Goal: Task Accomplishment & Management: Complete application form

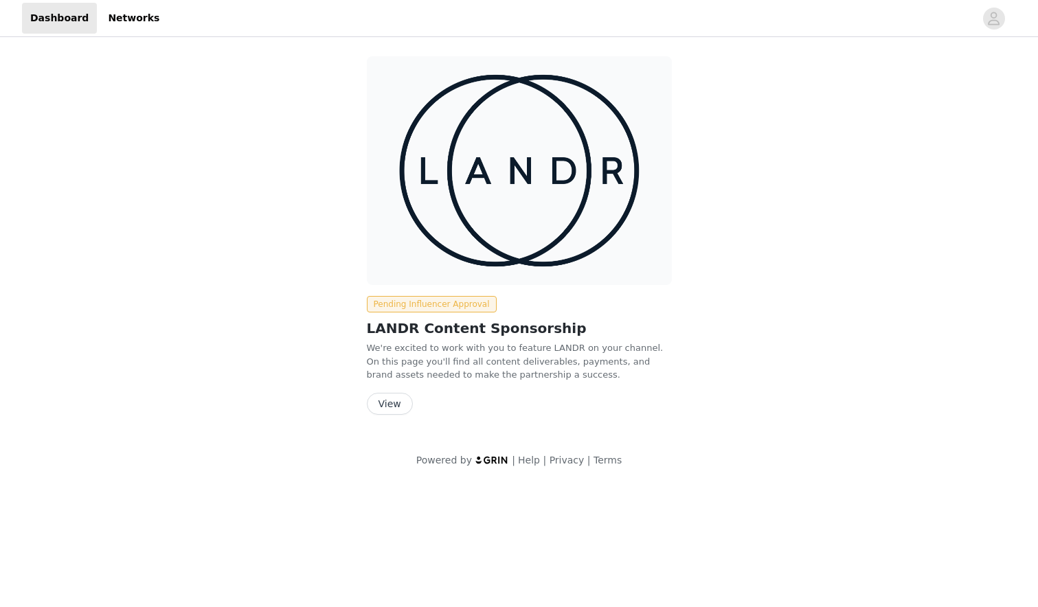
click at [385, 407] on button "View" at bounding box center [390, 404] width 46 height 22
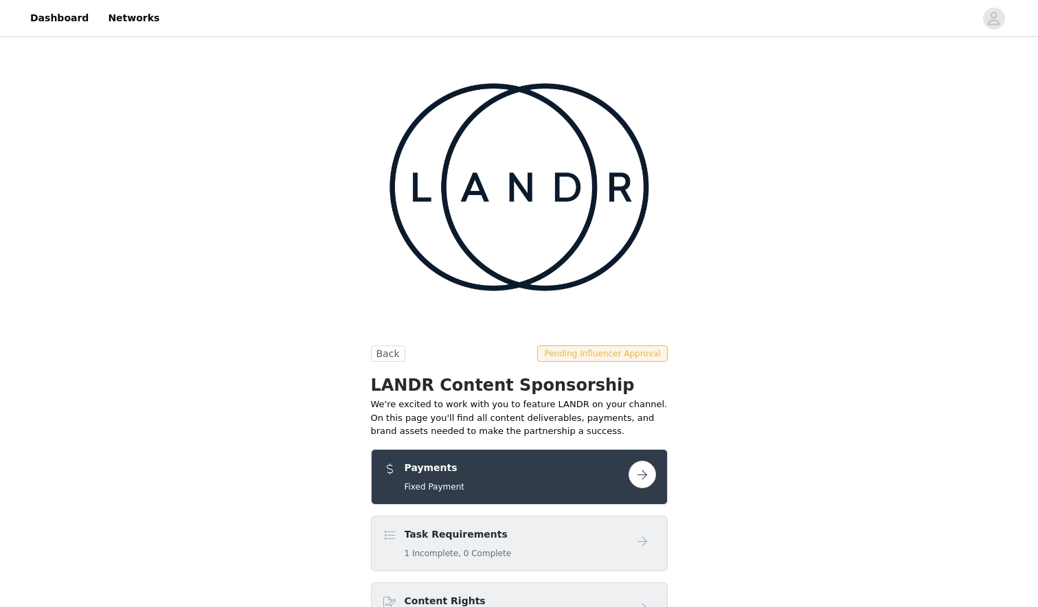
click at [642, 461] on button "button" at bounding box center [642, 474] width 27 height 27
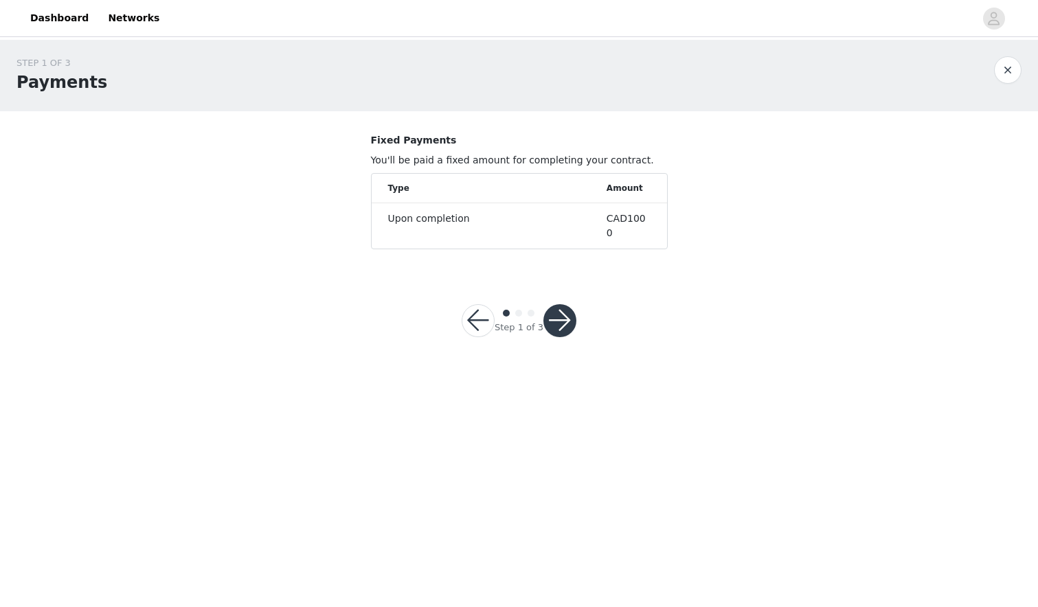
click at [561, 306] on button "button" at bounding box center [560, 320] width 33 height 33
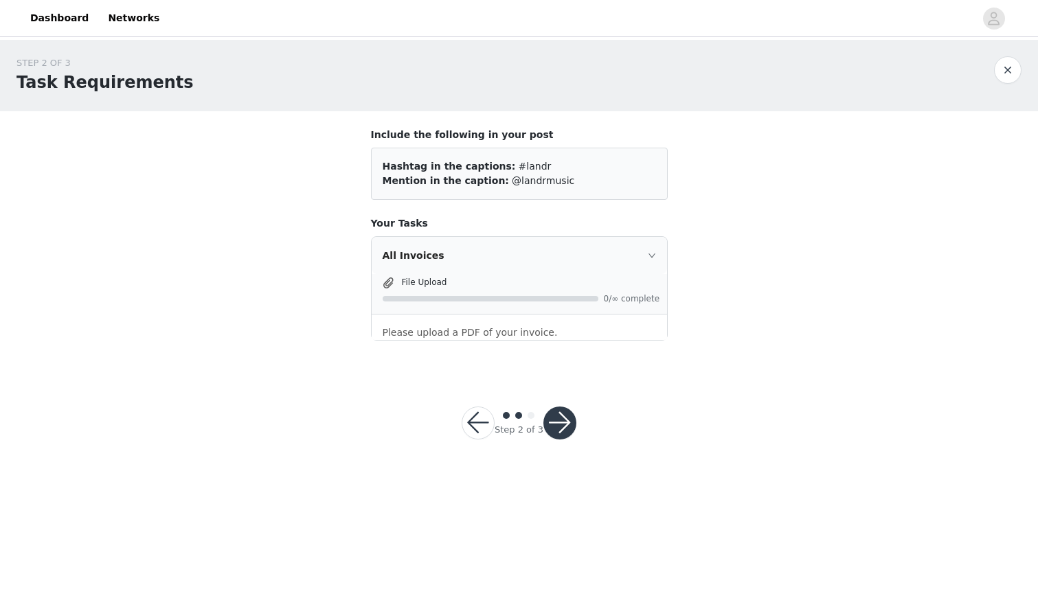
click at [413, 337] on p "Please upload a PDF of your invoice." at bounding box center [519, 333] width 273 height 14
click at [651, 257] on icon "icon: right" at bounding box center [651, 256] width 7 height 4
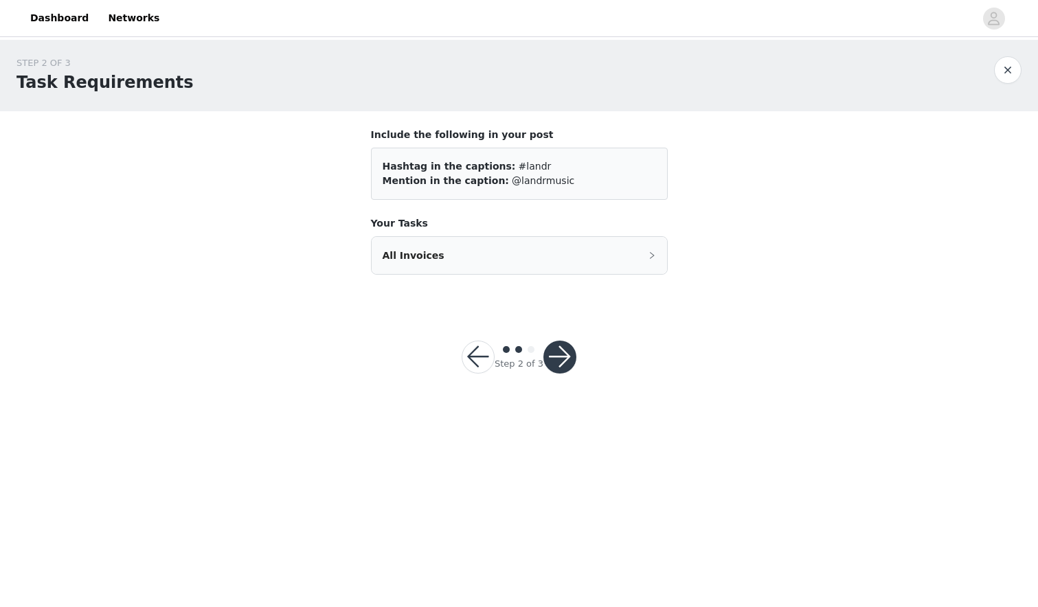
click at [651, 257] on icon "icon: right" at bounding box center [652, 254] width 4 height 7
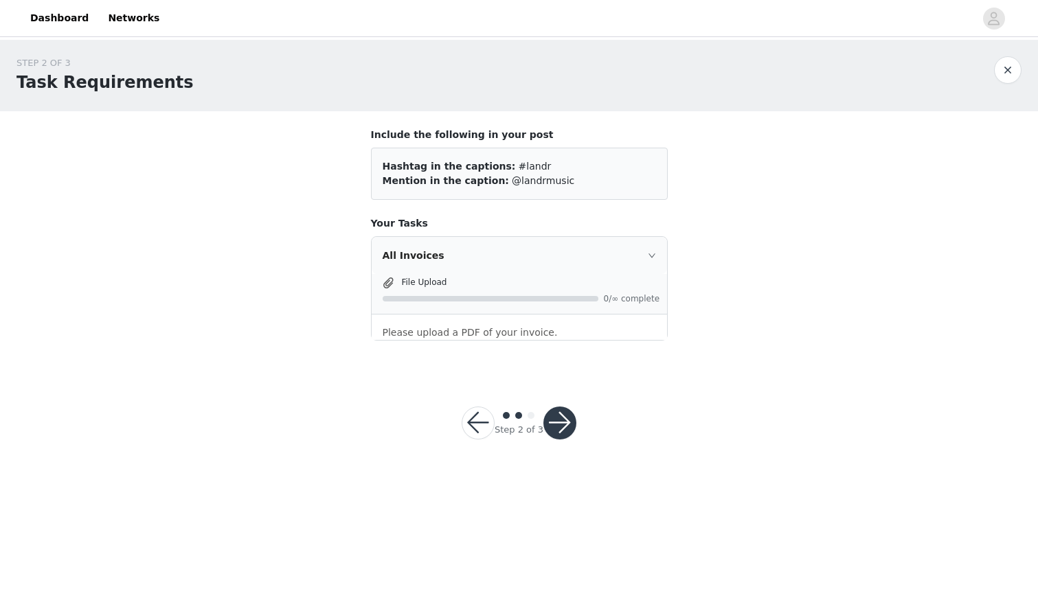
click at [434, 337] on p "Please upload a PDF of your invoice." at bounding box center [519, 333] width 273 height 14
click at [555, 423] on button "button" at bounding box center [560, 423] width 33 height 33
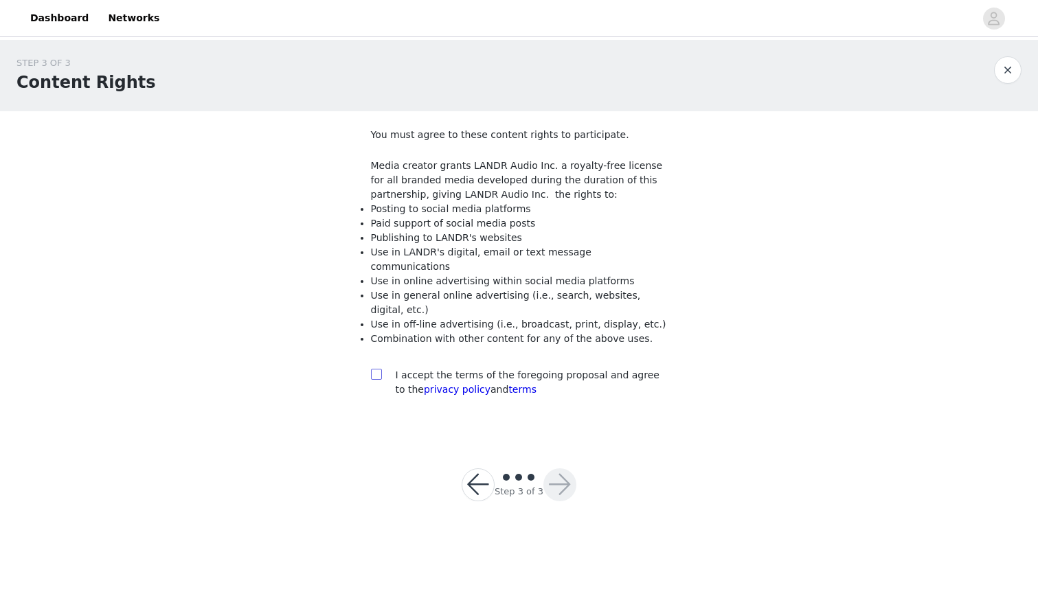
click at [373, 369] on input "checkbox" at bounding box center [376, 374] width 10 height 10
checkbox input "true"
click at [563, 484] on button "button" at bounding box center [560, 485] width 33 height 33
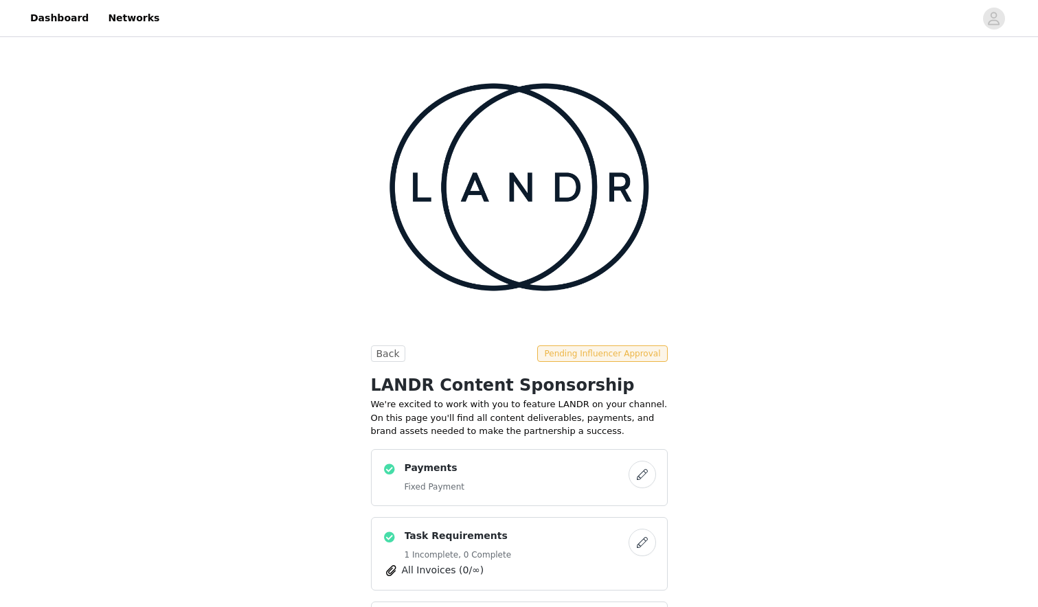
click at [638, 529] on button "button" at bounding box center [642, 542] width 27 height 27
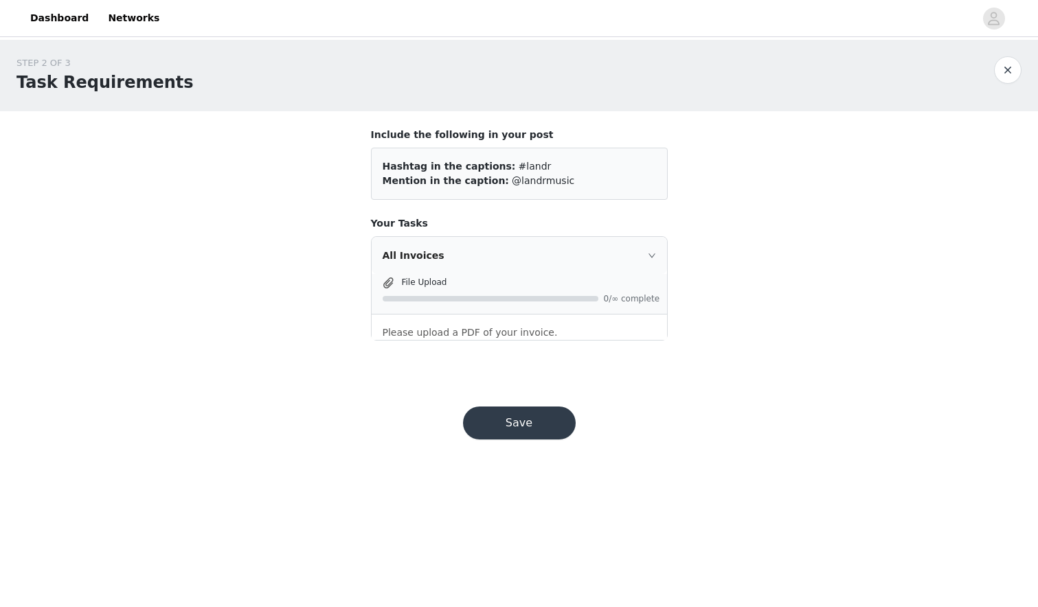
click at [417, 283] on span "File Upload" at bounding box center [424, 283] width 45 height 10
click at [506, 430] on button "Save" at bounding box center [519, 423] width 113 height 33
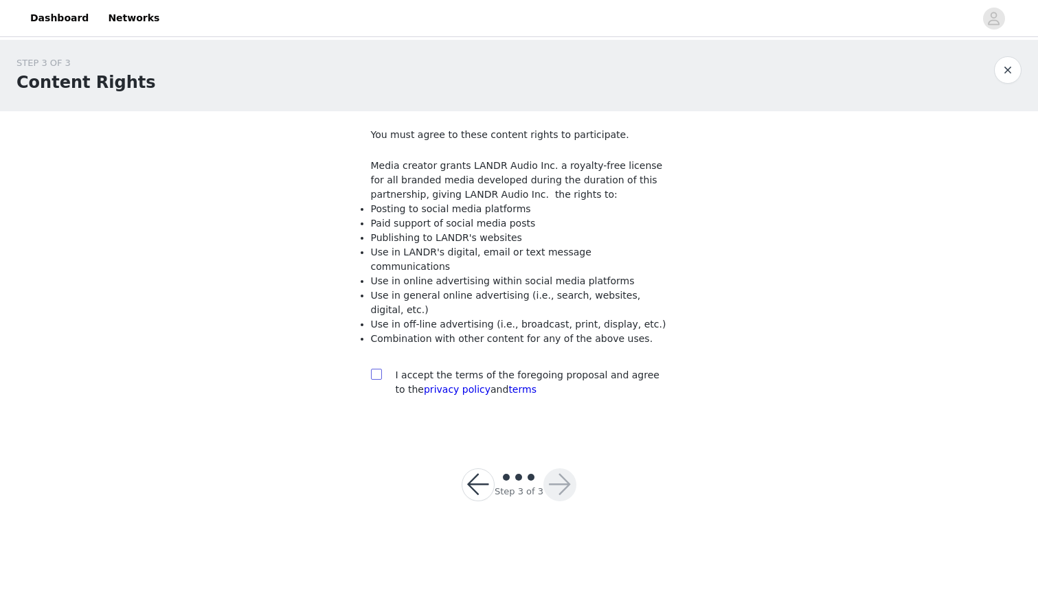
click at [377, 369] on input "checkbox" at bounding box center [376, 374] width 10 height 10
checkbox input "true"
click at [562, 477] on button "button" at bounding box center [560, 485] width 33 height 33
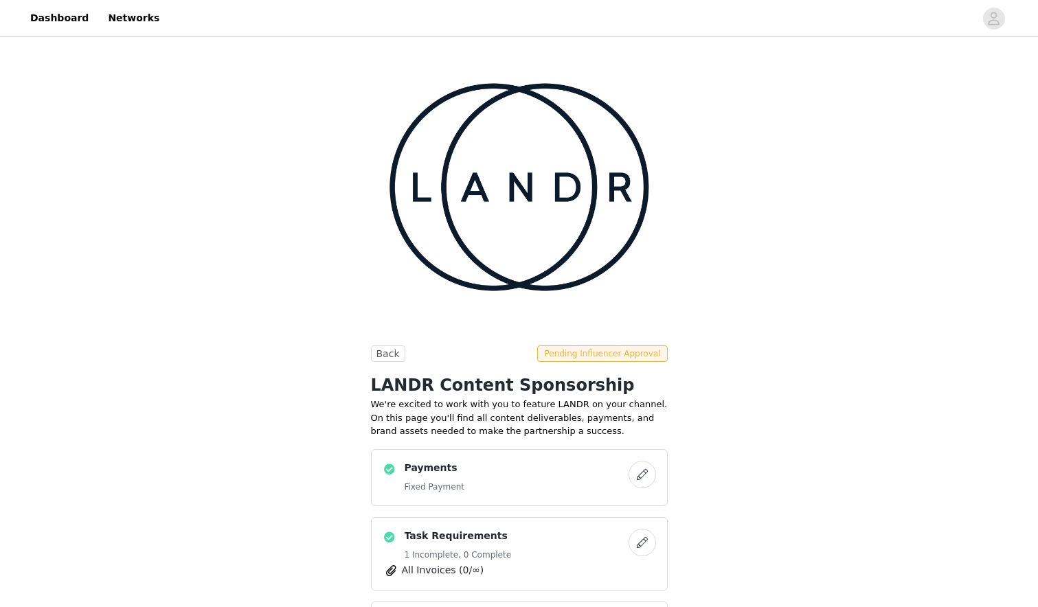
scroll to position [97, 0]
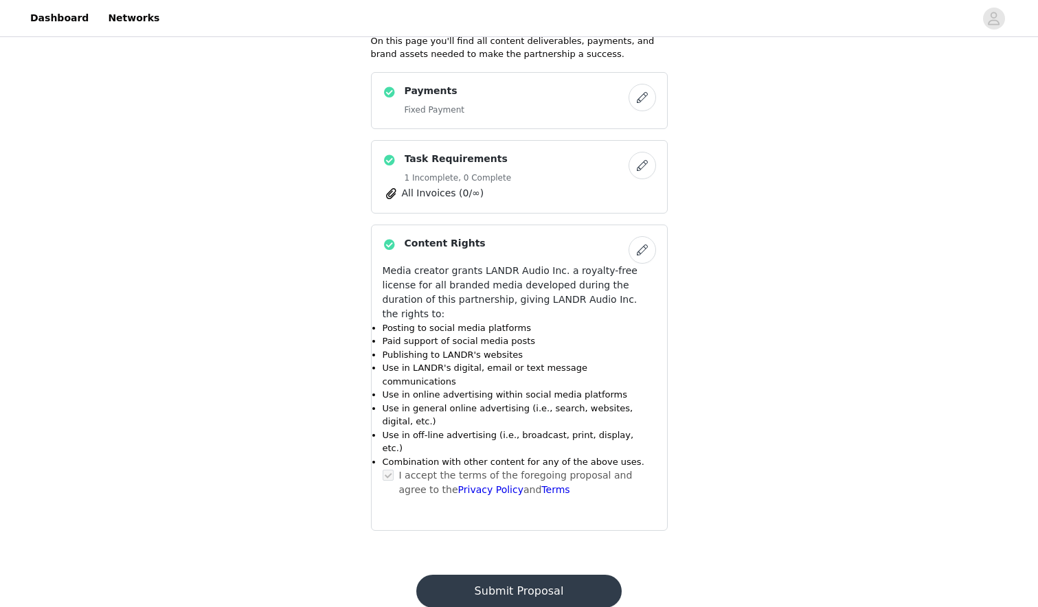
scroll to position [0, 0]
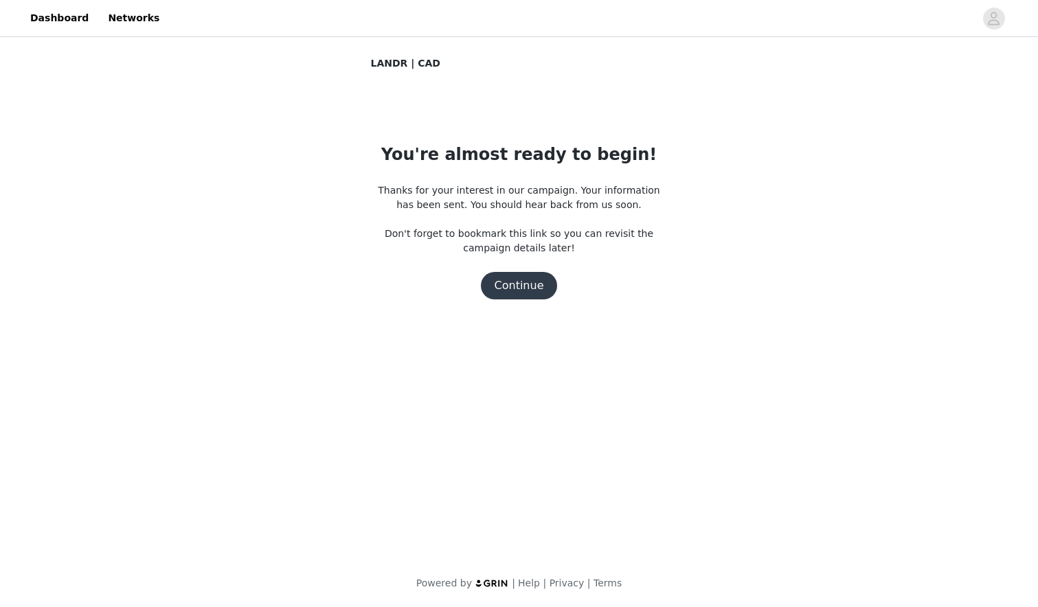
click at [521, 287] on button "Continue" at bounding box center [519, 285] width 77 height 27
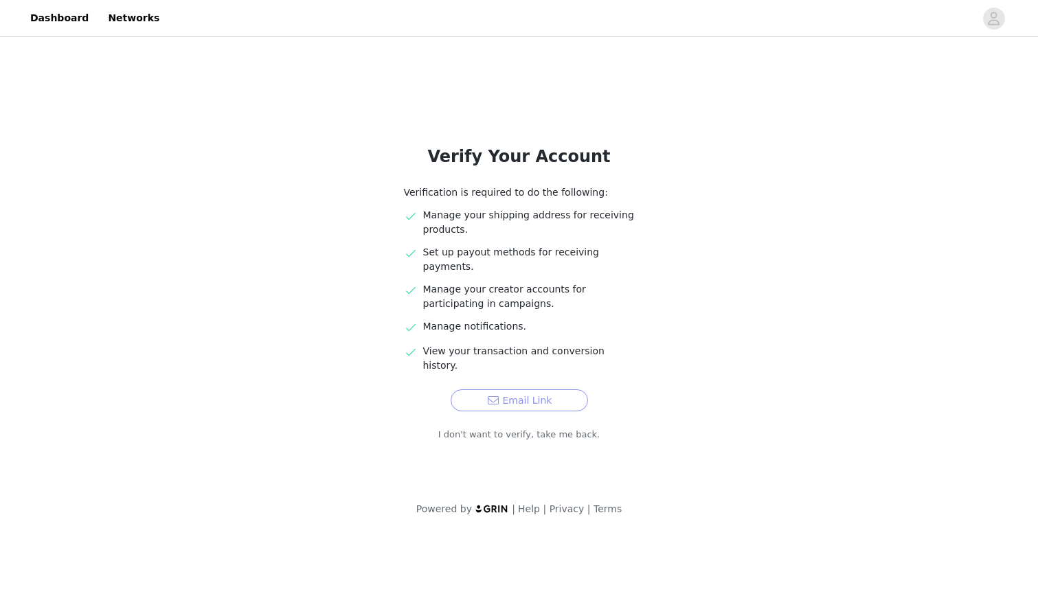
click at [513, 390] on button "Email Link" at bounding box center [519, 401] width 137 height 22
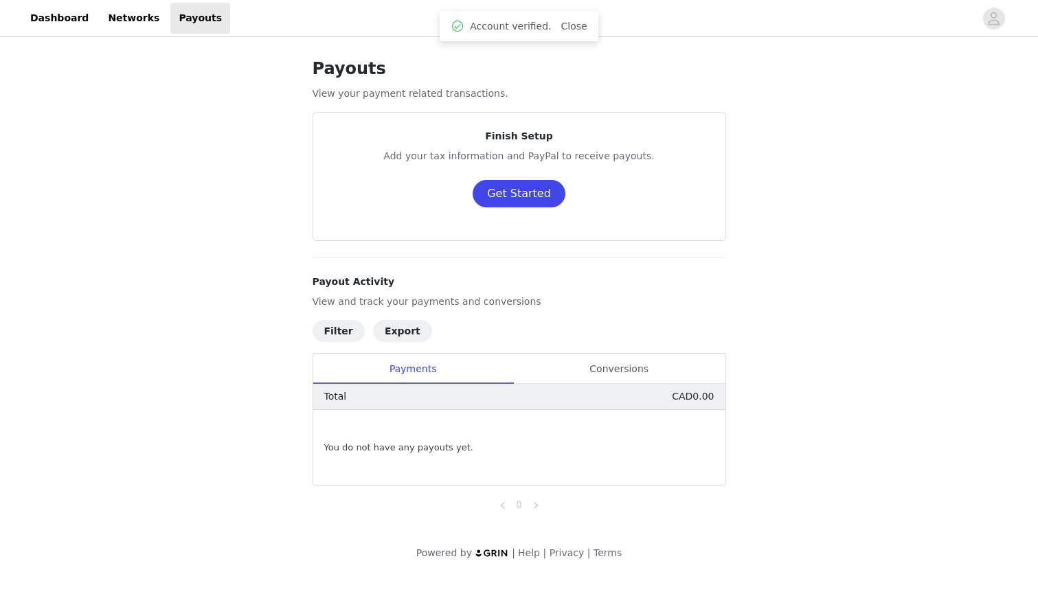
click at [495, 192] on button "Get Started" at bounding box center [519, 193] width 93 height 27
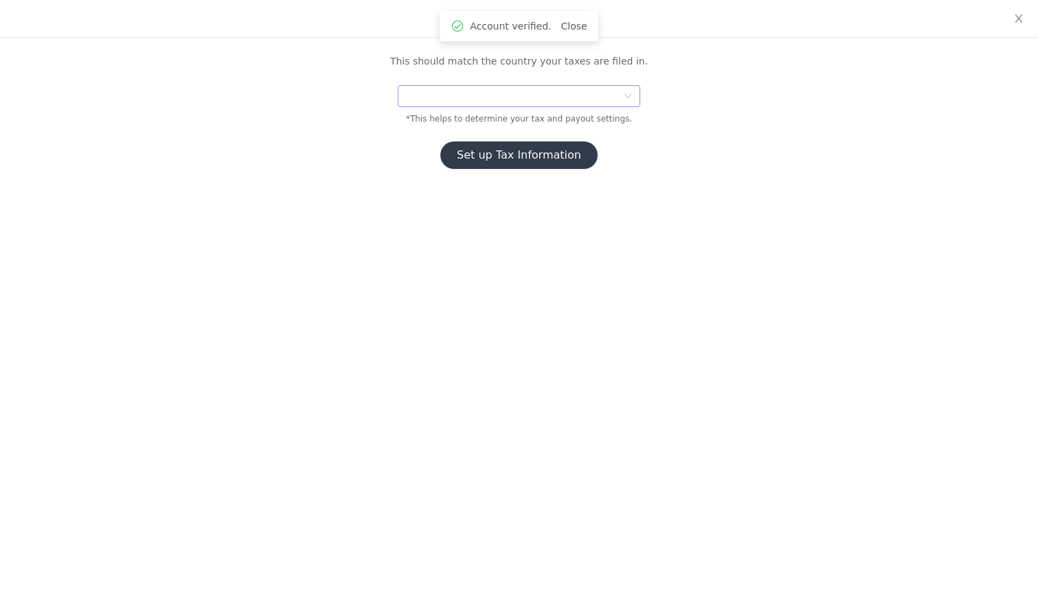
click at [480, 99] on div at bounding box center [514, 96] width 216 height 21
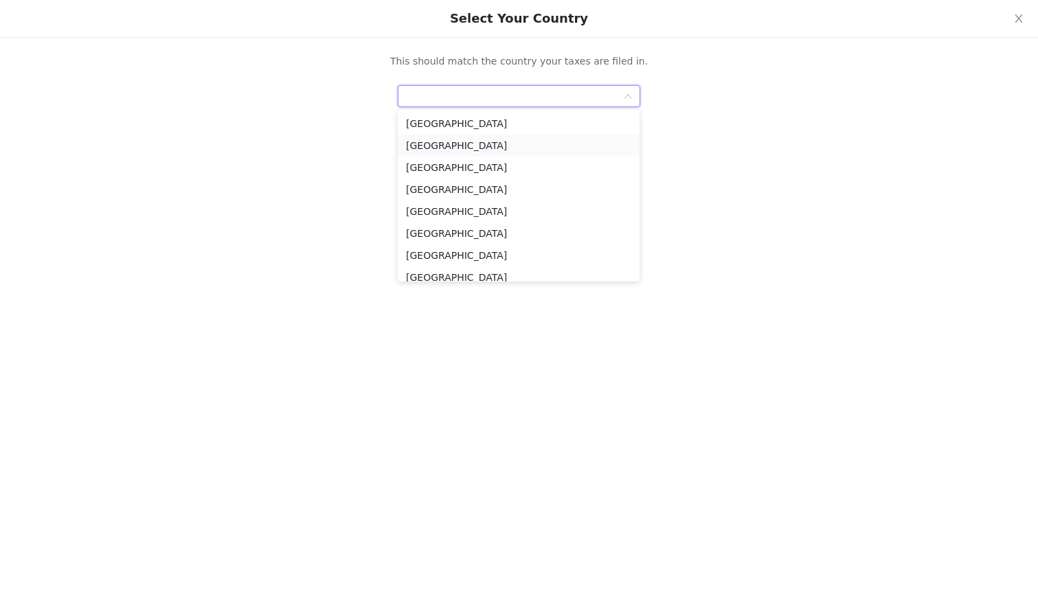
click at [458, 145] on li "[GEOGRAPHIC_DATA]" at bounding box center [519, 146] width 242 height 22
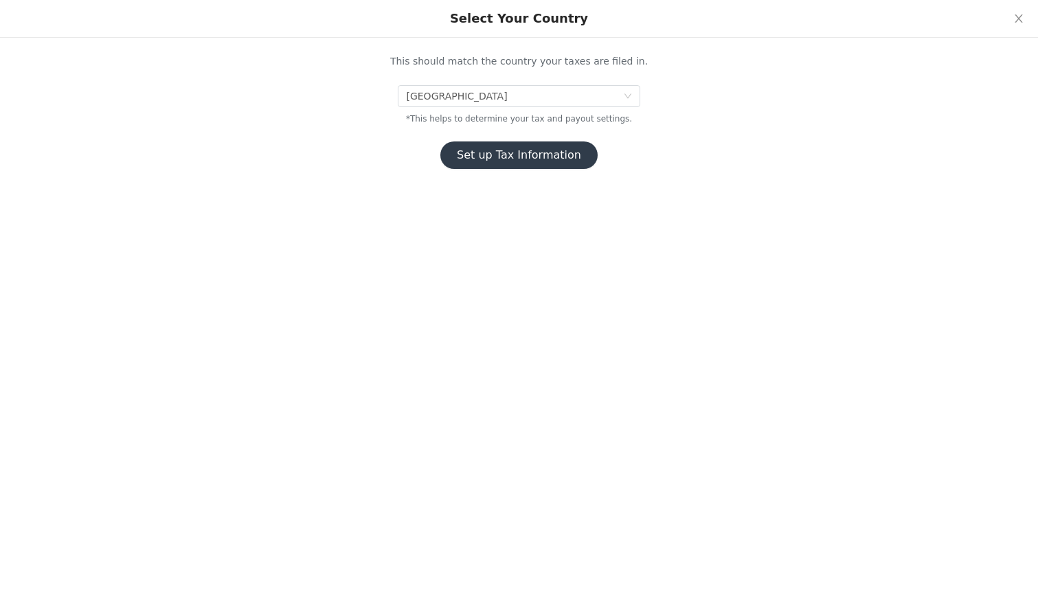
click at [481, 157] on button "Set up Tax Information" at bounding box center [518, 155] width 157 height 27
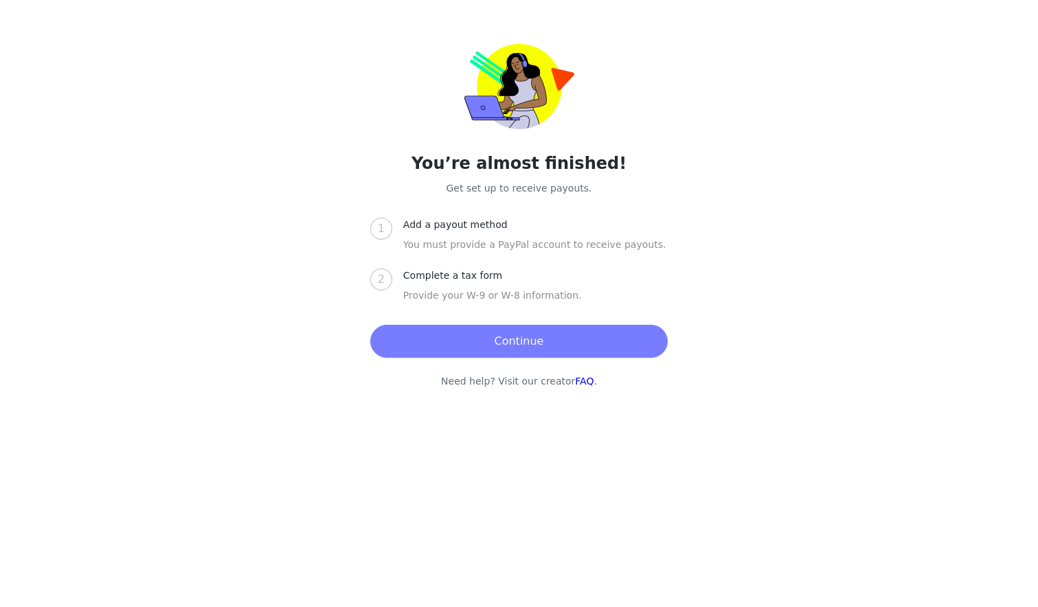
click at [459, 350] on button "Continue" at bounding box center [519, 341] width 298 height 33
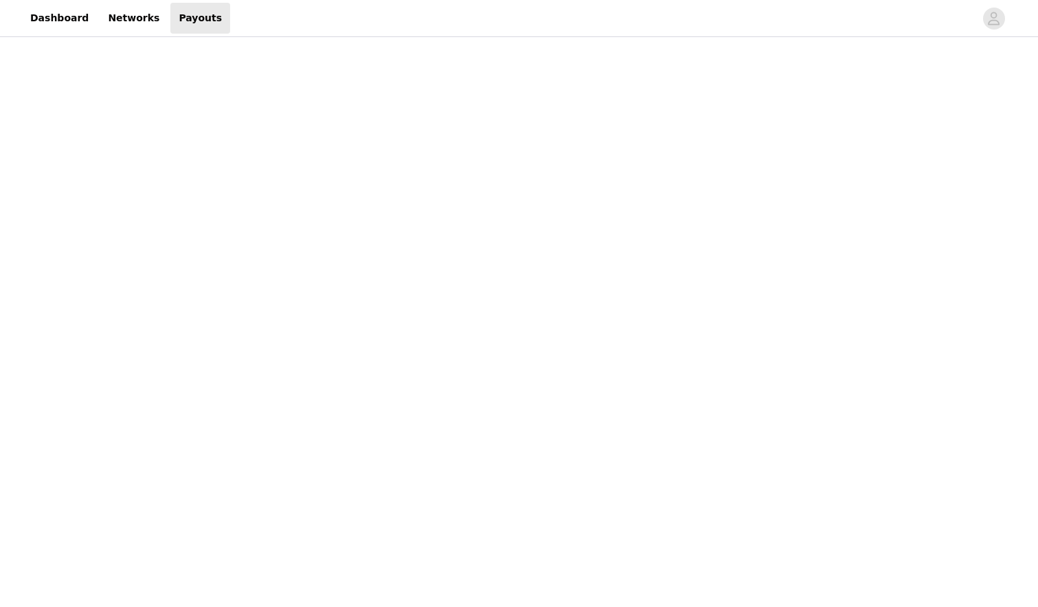
scroll to position [199, 0]
click at [293, 375] on div "Payouts View your payment related transactions. Payout Activity View and track …" at bounding box center [519, 380] width 1038 height 1079
click at [265, 350] on div "Payouts View your payment related transactions. Payout Activity View and track …" at bounding box center [519, 411] width 1038 height 1141
click at [261, 484] on div "Payouts View your payment related transactions. Payout Activity View and track …" at bounding box center [519, 411] width 1038 height 1141
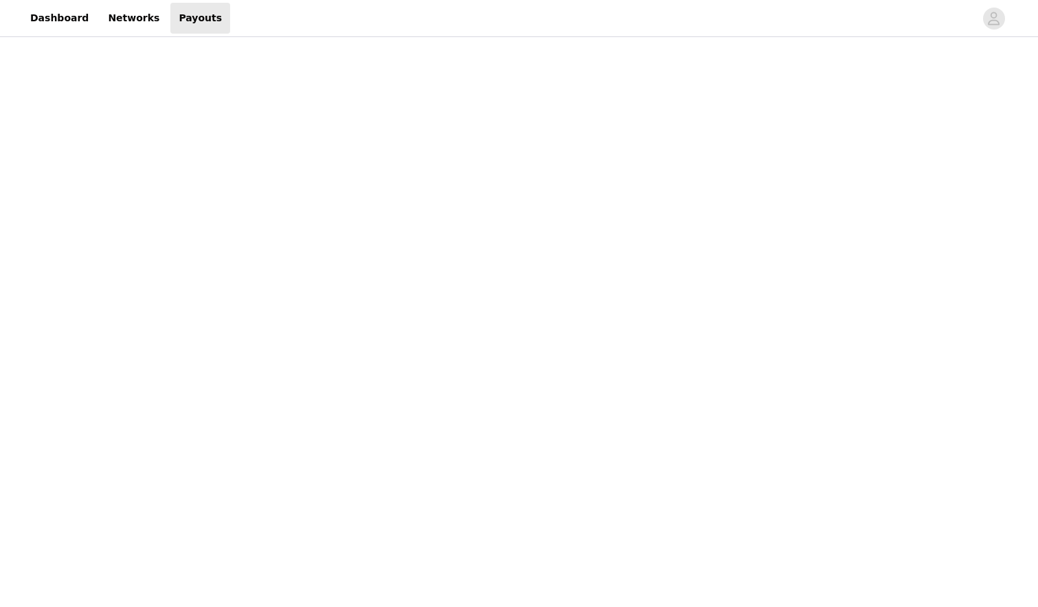
click at [280, 427] on div "Payouts View your payment related transactions. Payout Activity View and track …" at bounding box center [519, 164] width 1038 height 1688
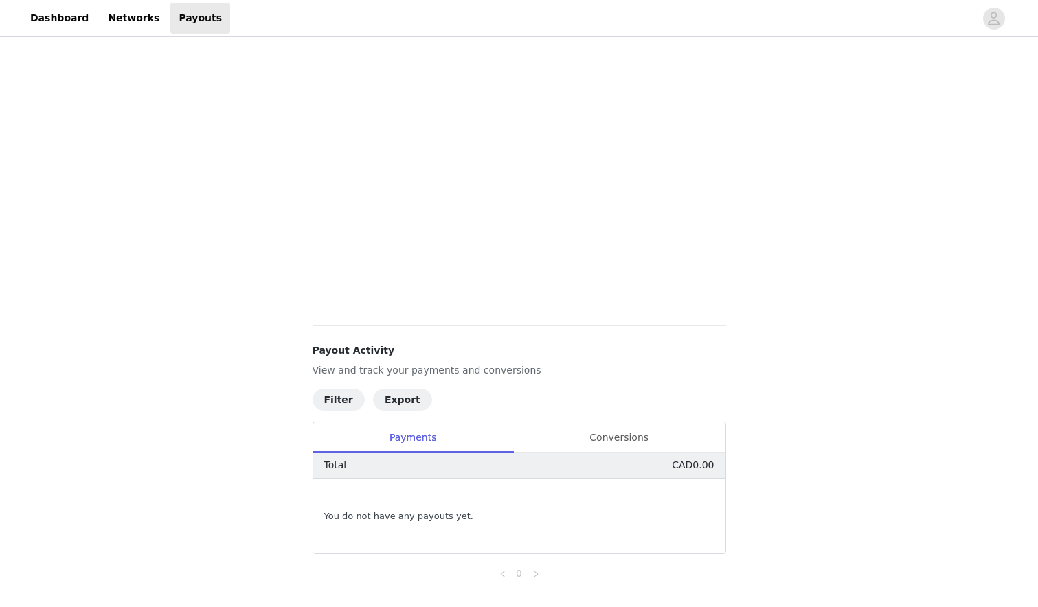
scroll to position [266, 0]
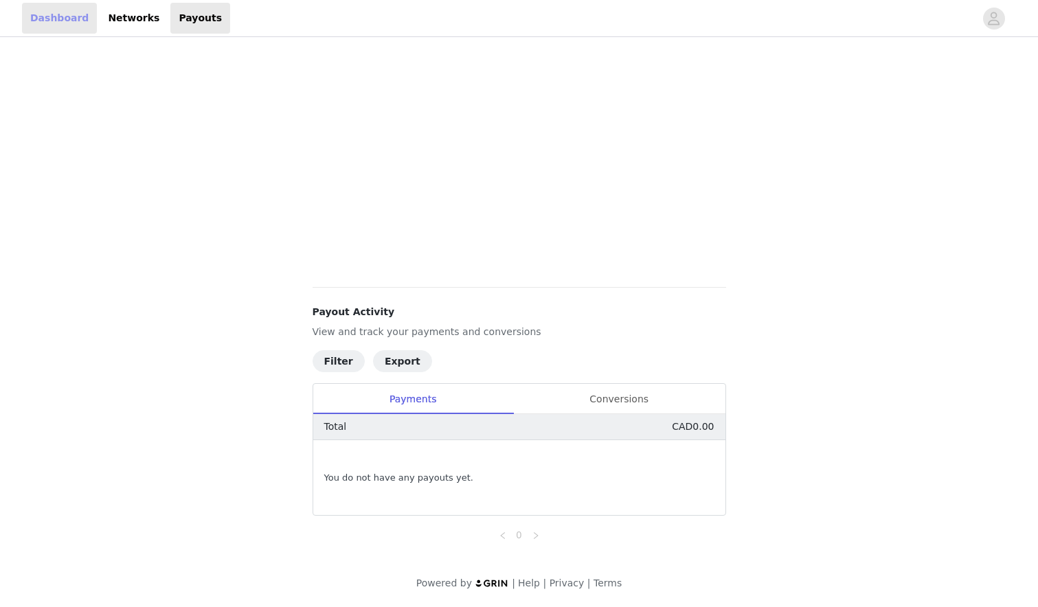
click at [61, 14] on link "Dashboard" at bounding box center [59, 18] width 75 height 31
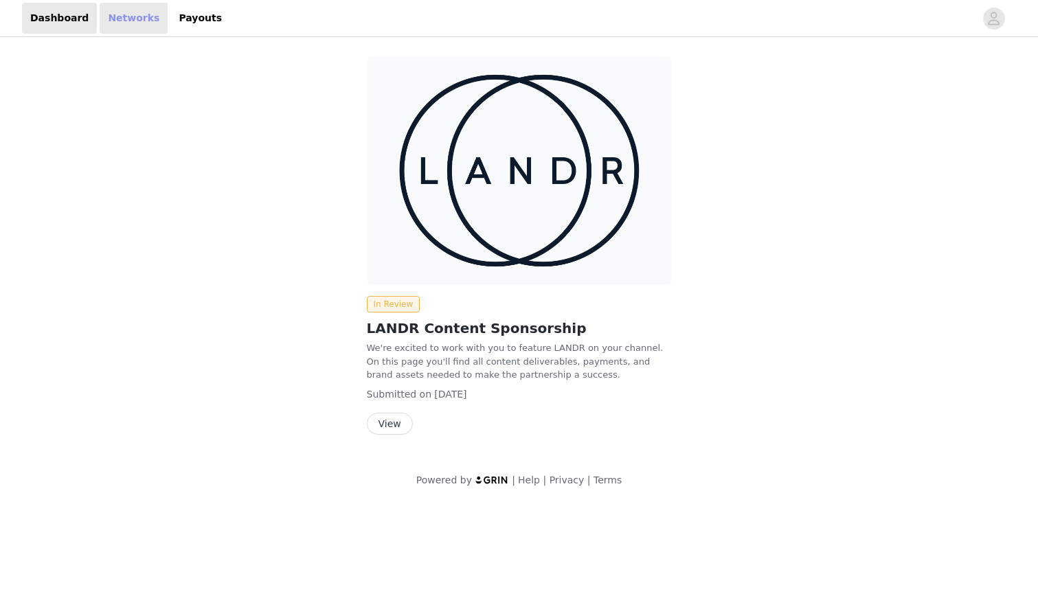
click at [118, 10] on link "Networks" at bounding box center [134, 18] width 68 height 31
